Goal: Task Accomplishment & Management: Manage account settings

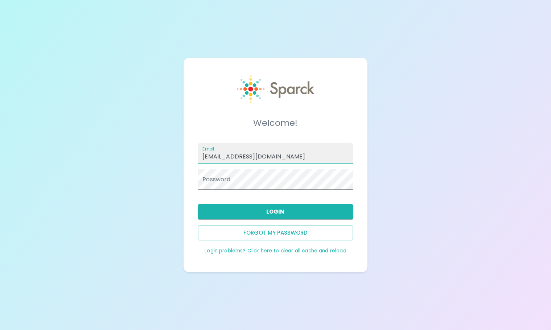
type input "[EMAIL_ADDRESS][DOMAIN_NAME]"
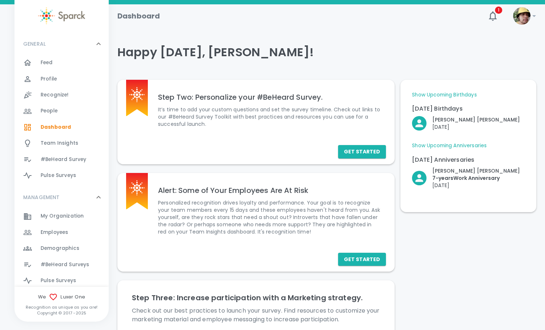
click at [66, 64] on div "Feed 0" at bounding box center [75, 63] width 68 height 10
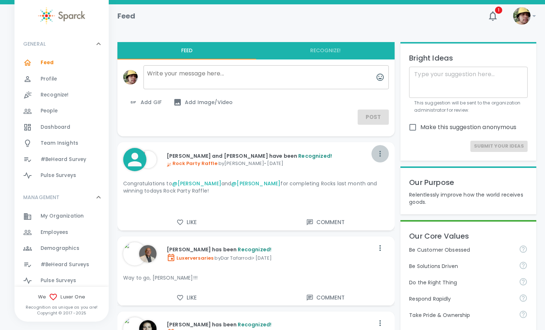
click at [382, 152] on icon "button" at bounding box center [380, 153] width 9 height 9
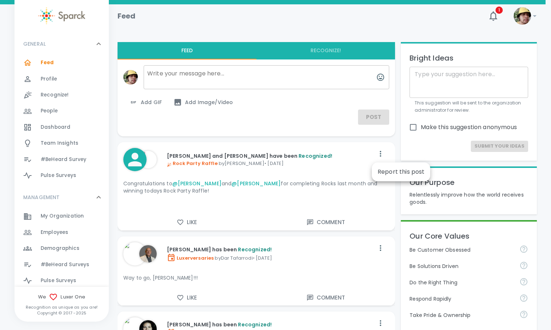
click at [426, 23] on div at bounding box center [275, 165] width 551 height 330
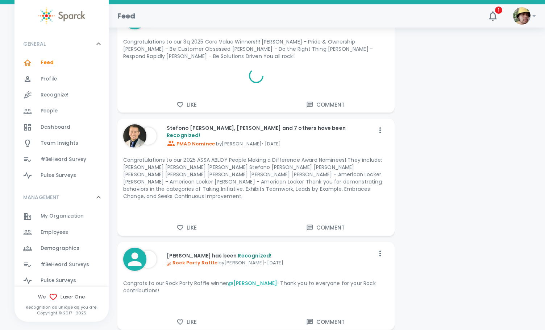
scroll to position [1305, 0]
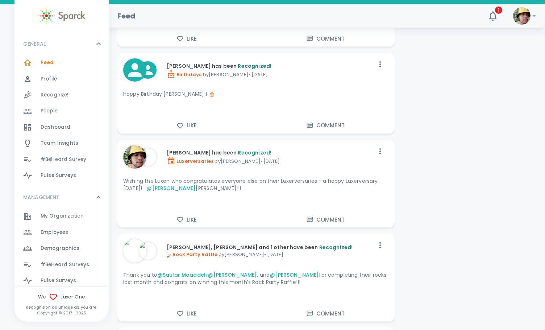
scroll to position [3336, 0]
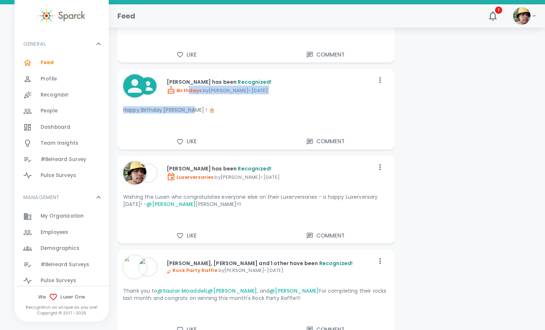
drag, startPoint x: 208, startPoint y: 100, endPoint x: 186, endPoint y: 80, distance: 29.3
click at [186, 80] on div "[PERSON_NAME] has been Recognized! Birthdays by [PERSON_NAME] • [DEMOGRAPHIC_DA…" at bounding box center [255, 96] width 277 height 54
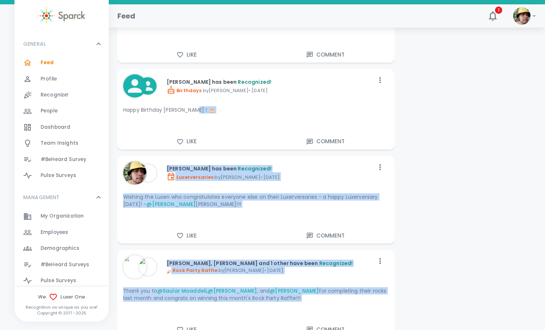
drag, startPoint x: 371, startPoint y: 121, endPoint x: 274, endPoint y: 91, distance: 101.6
click at [318, 106] on p "Happy Birthday [PERSON_NAME] ! 🎂" at bounding box center [256, 109] width 266 height 7
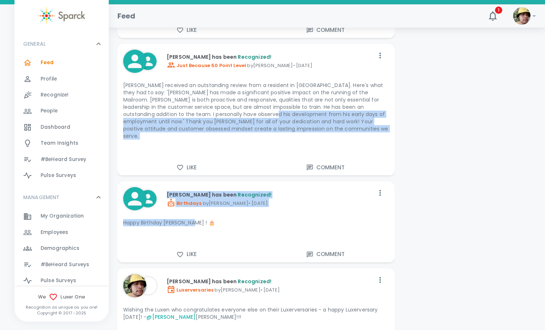
scroll to position [3191, 0]
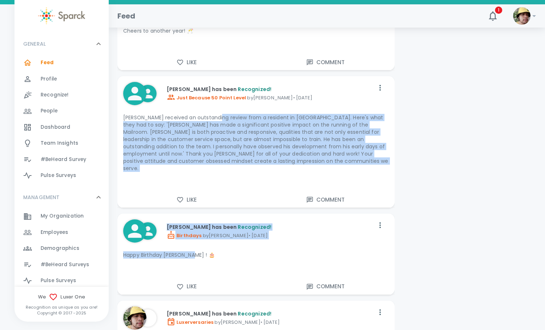
drag, startPoint x: 212, startPoint y: 70, endPoint x: 220, endPoint y: 112, distance: 42.7
click at [220, 112] on div "[PERSON_NAME] and [PERSON_NAME] have been Recognized! Rock Party Raffle by [PER…" at bounding box center [255, 136] width 277 height 6381
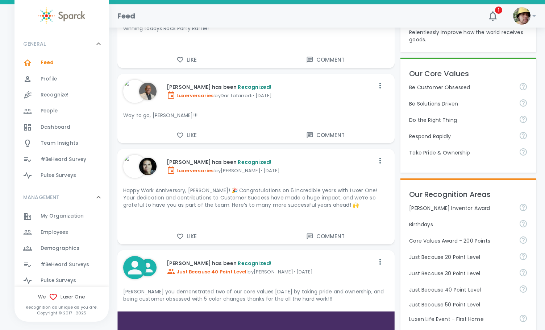
scroll to position [0, 0]
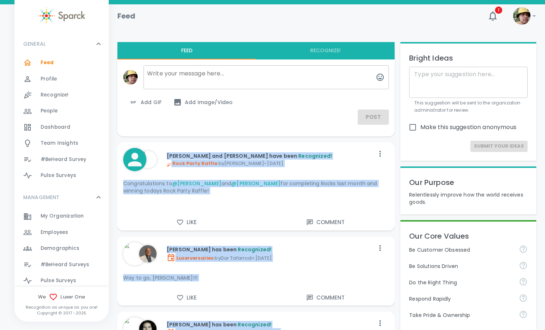
click at [161, 148] on div "[PERSON_NAME] and [PERSON_NAME] have been Recognized! Rock Party Raffle by [PER…" at bounding box center [268, 159] width 214 height 26
copy div "Lore Ipsum dol Sitame Consect adip elit Seddoeiusm! Temp Incid Utlabo et Dolore…"
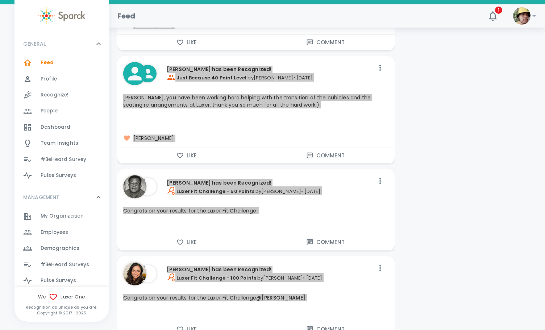
scroll to position [2502, 0]
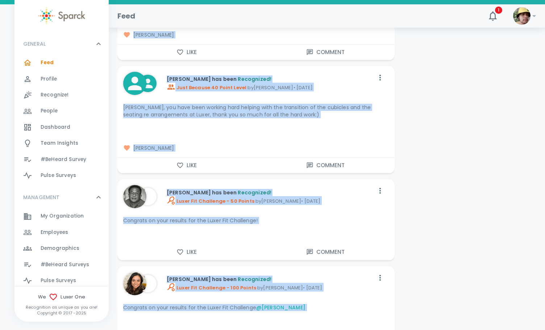
click at [259, 113] on p "[PERSON_NAME], you have been working hard helping with the transition of the cu…" at bounding box center [256, 111] width 266 height 15
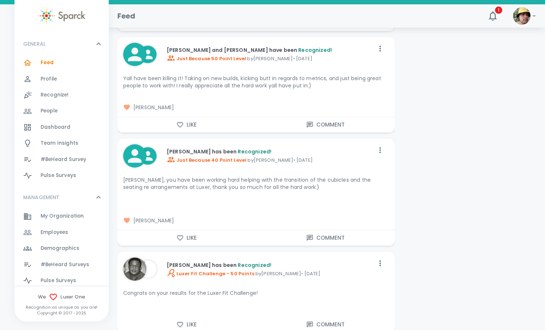
scroll to position [2284, 0]
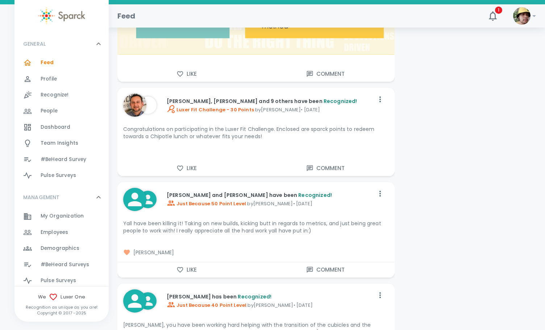
click at [249, 101] on p "[PERSON_NAME], [PERSON_NAME] and 9 others have been Recognized!" at bounding box center [271, 101] width 208 height 7
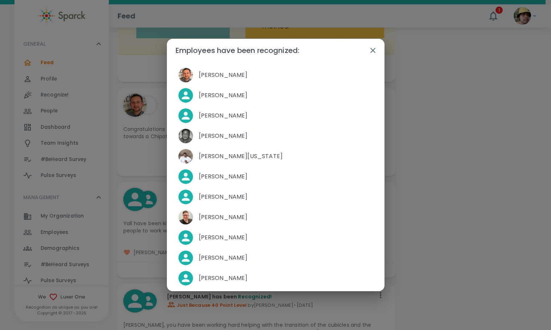
click at [372, 52] on icon "button" at bounding box center [372, 50] width 9 height 9
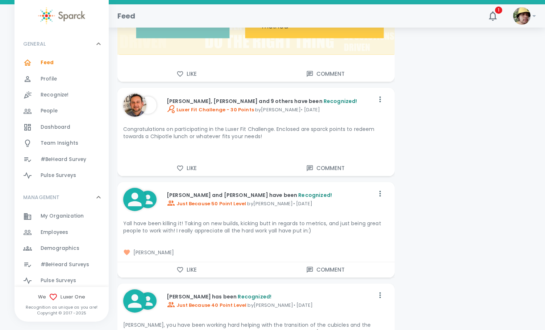
scroll to position [1290, 0]
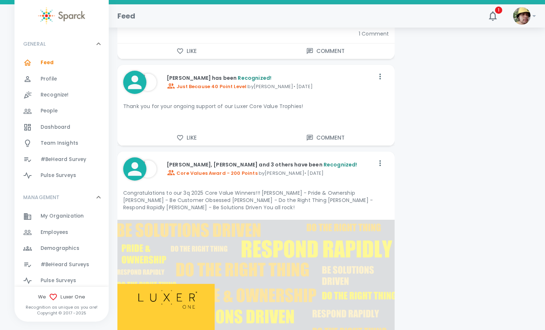
click at [246, 164] on p "[PERSON_NAME], [PERSON_NAME] and 3 others have been Recognized!" at bounding box center [271, 164] width 208 height 7
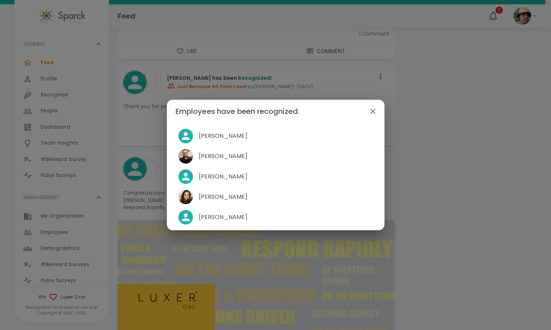
drag, startPoint x: 196, startPoint y: 134, endPoint x: 256, endPoint y: 213, distance: 99.3
click at [256, 213] on ul "[PERSON_NAME] [PERSON_NAME] [PERSON_NAME] [PERSON_NAME] [PERSON_NAME]" at bounding box center [276, 176] width 206 height 107
click at [251, 254] on div "Employees have been recognized: [PERSON_NAME] [PERSON_NAME] [PERSON_NAME] [PERS…" at bounding box center [275, 165] width 551 height 330
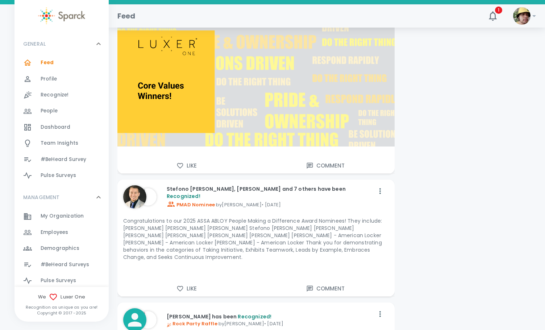
scroll to position [1543, 0]
click at [275, 193] on p "Stefono [PERSON_NAME], [PERSON_NAME] and 7 others have been Recognized!" at bounding box center [271, 192] width 208 height 15
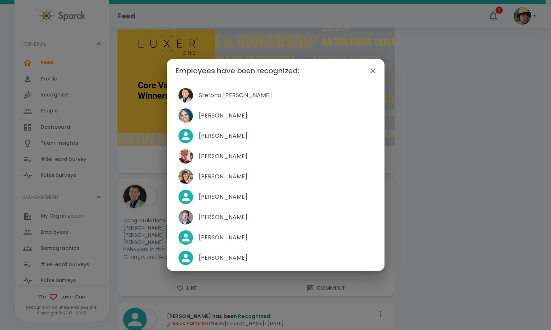
click at [256, 38] on div "Employees have been recognized: Stefono [PERSON_NAME] [PERSON_NAME] [PERSON_NAM…" at bounding box center [275, 165] width 551 height 330
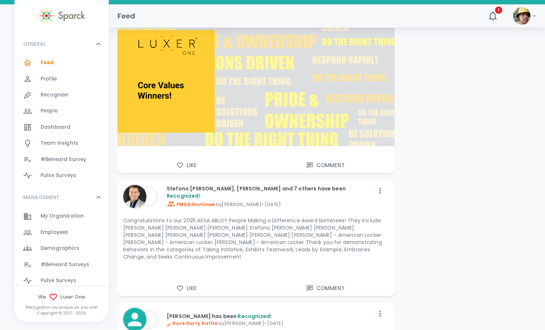
scroll to position [2220, 0]
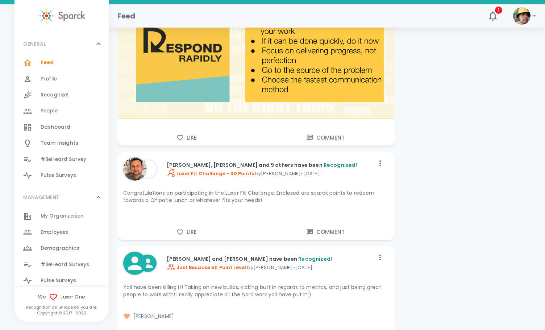
click at [249, 163] on p "[PERSON_NAME], [PERSON_NAME] and 9 others have been Recognized!" at bounding box center [271, 164] width 208 height 7
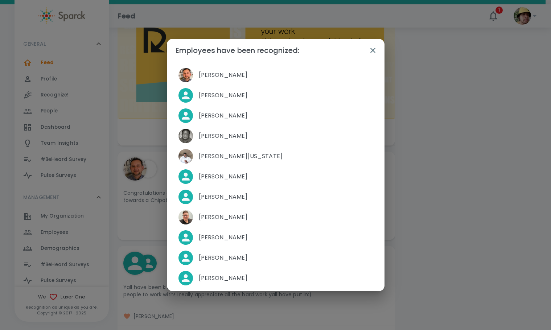
click at [236, 310] on div "Employees have been recognized: [PERSON_NAME] [PERSON_NAME] [PERSON_NAME] [PERS…" at bounding box center [275, 165] width 551 height 330
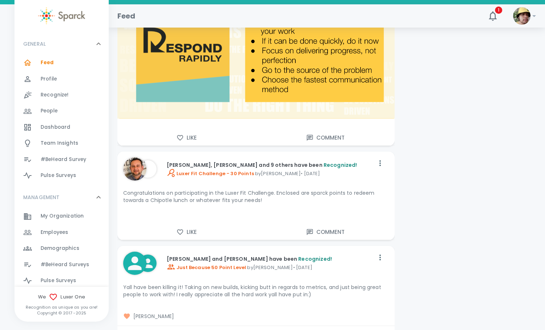
click at [70, 227] on div "Employees 0" at bounding box center [62, 232] width 94 height 16
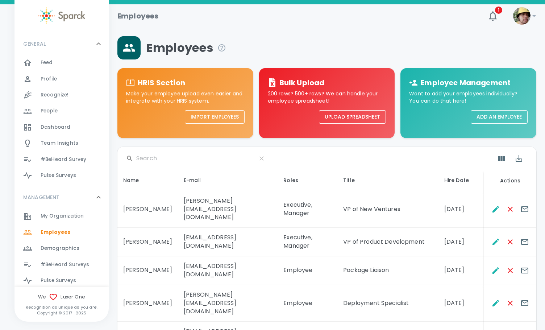
click at [192, 156] on input "Search" at bounding box center [193, 159] width 115 height 12
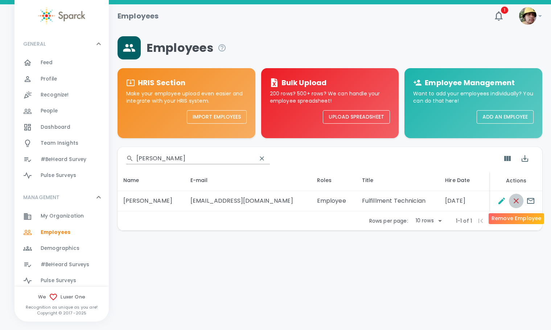
click at [518, 202] on icon "Remove Employee" at bounding box center [516, 201] width 9 height 9
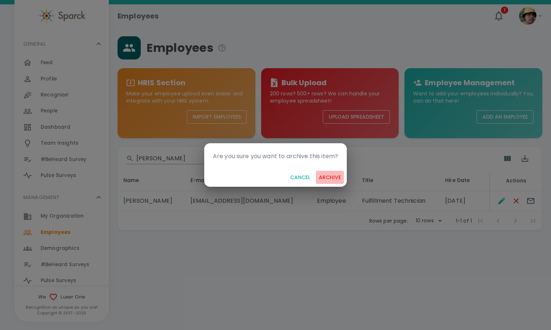
click at [332, 177] on button "archive" at bounding box center [330, 177] width 28 height 13
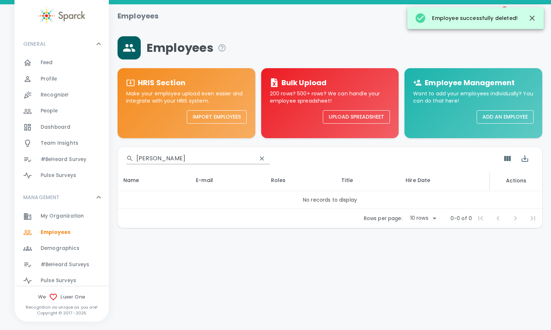
click at [179, 160] on input "[PERSON_NAME]" at bounding box center [193, 159] width 115 height 12
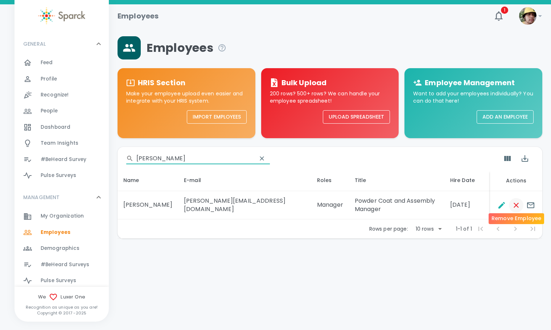
type input "[PERSON_NAME]"
click at [518, 203] on icon "Remove Employee" at bounding box center [515, 205] width 5 height 5
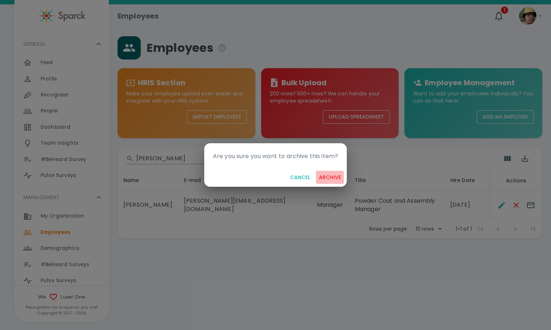
click at [332, 176] on button "archive" at bounding box center [330, 177] width 28 height 13
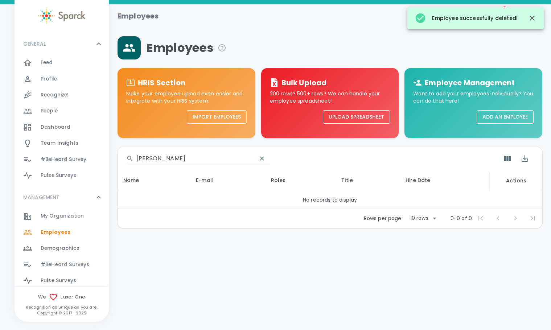
click at [54, 220] on span "My Organization" at bounding box center [62, 215] width 43 height 7
